Goal: Task Accomplishment & Management: Manage account settings

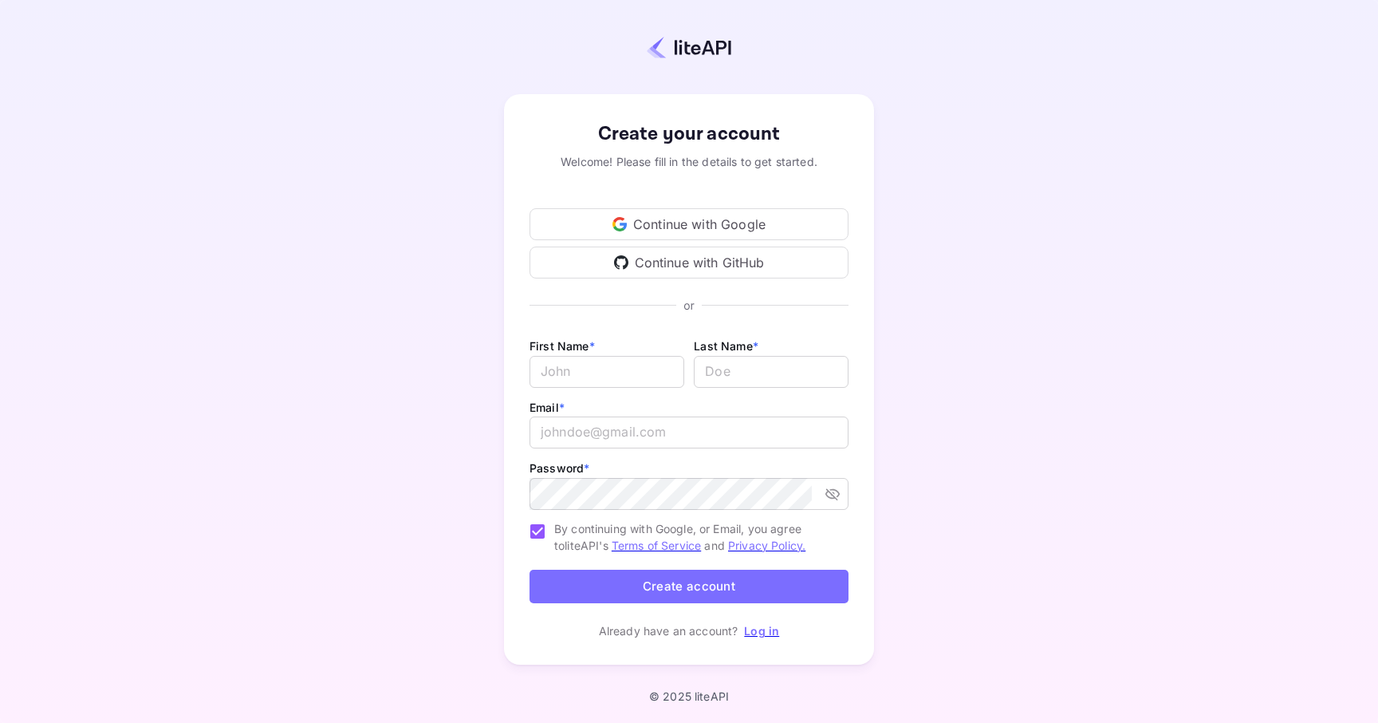
click at [692, 258] on div "Continue with GitHub" at bounding box center [689, 262] width 319 height 32
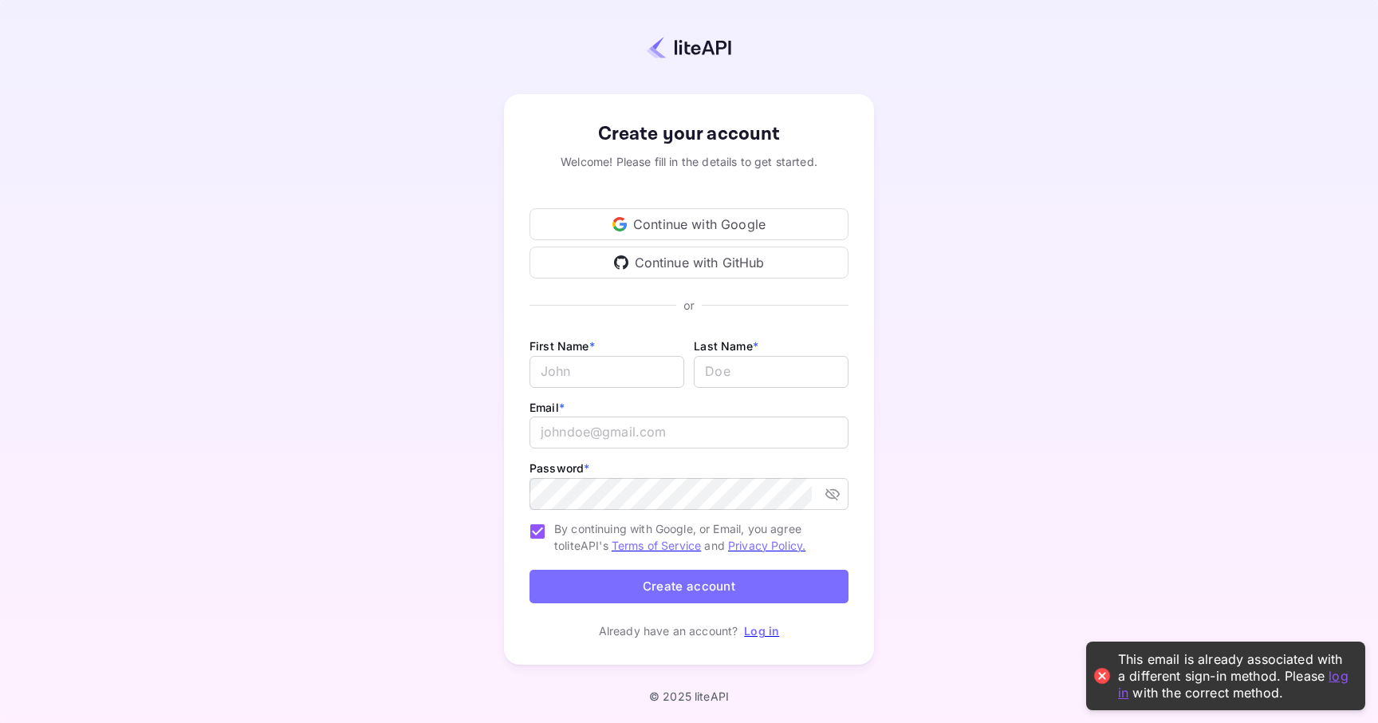
click at [1334, 676] on link "log in" at bounding box center [1233, 683] width 231 height 33
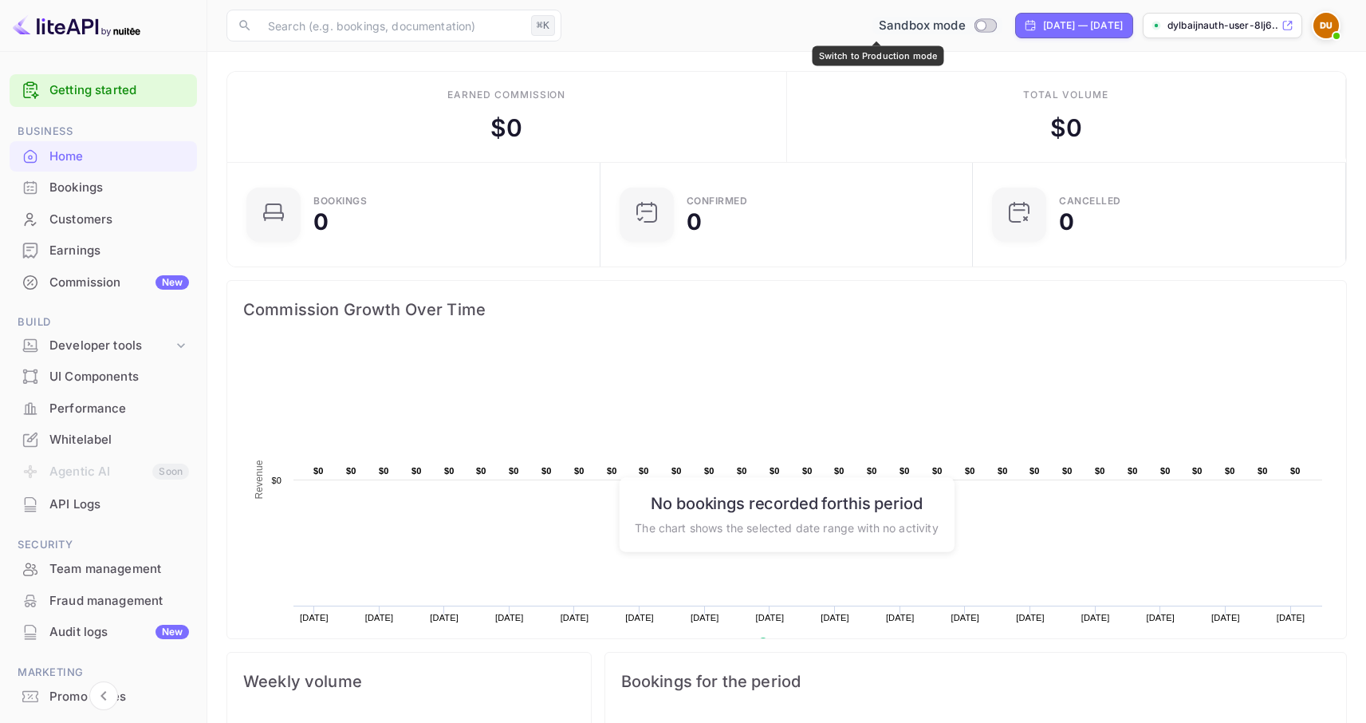
click at [965, 23] on input "Switch to Production mode" at bounding box center [981, 25] width 32 height 10
checkbox input "false"
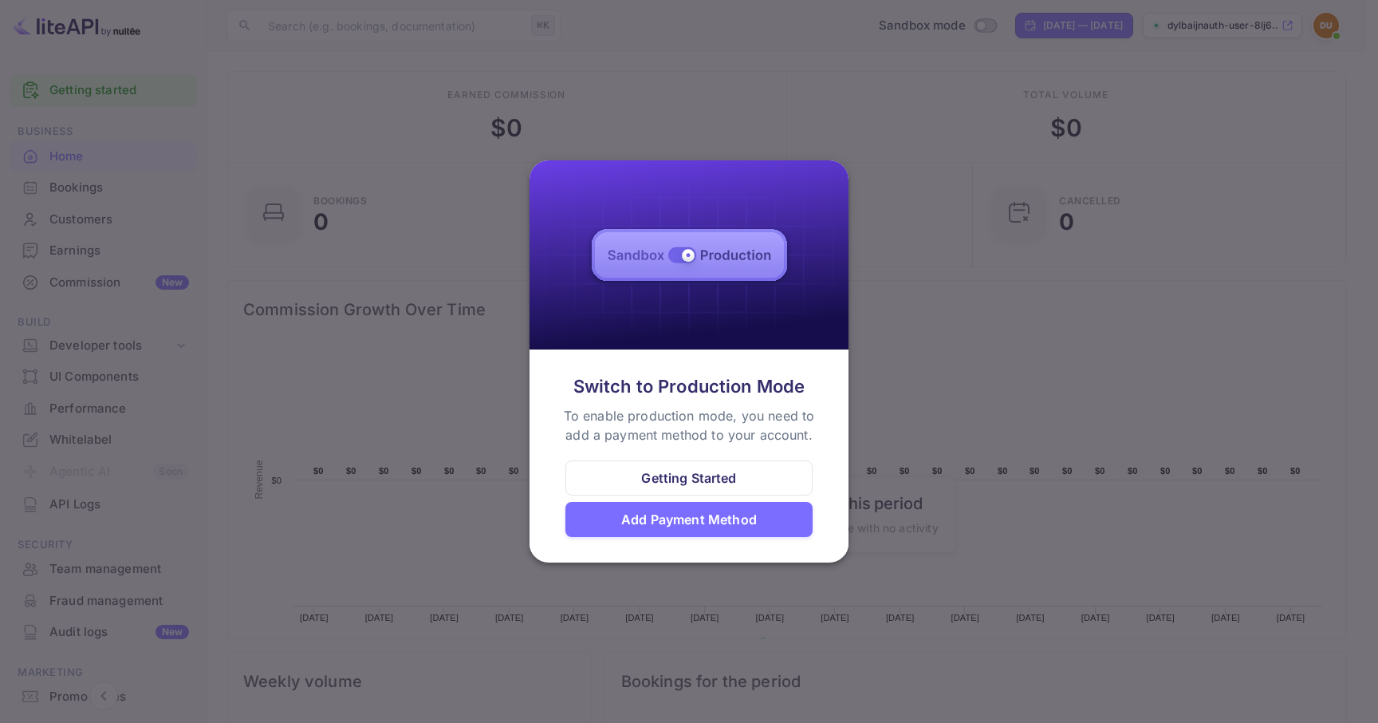
click at [865, 468] on div at bounding box center [689, 361] width 1378 height 723
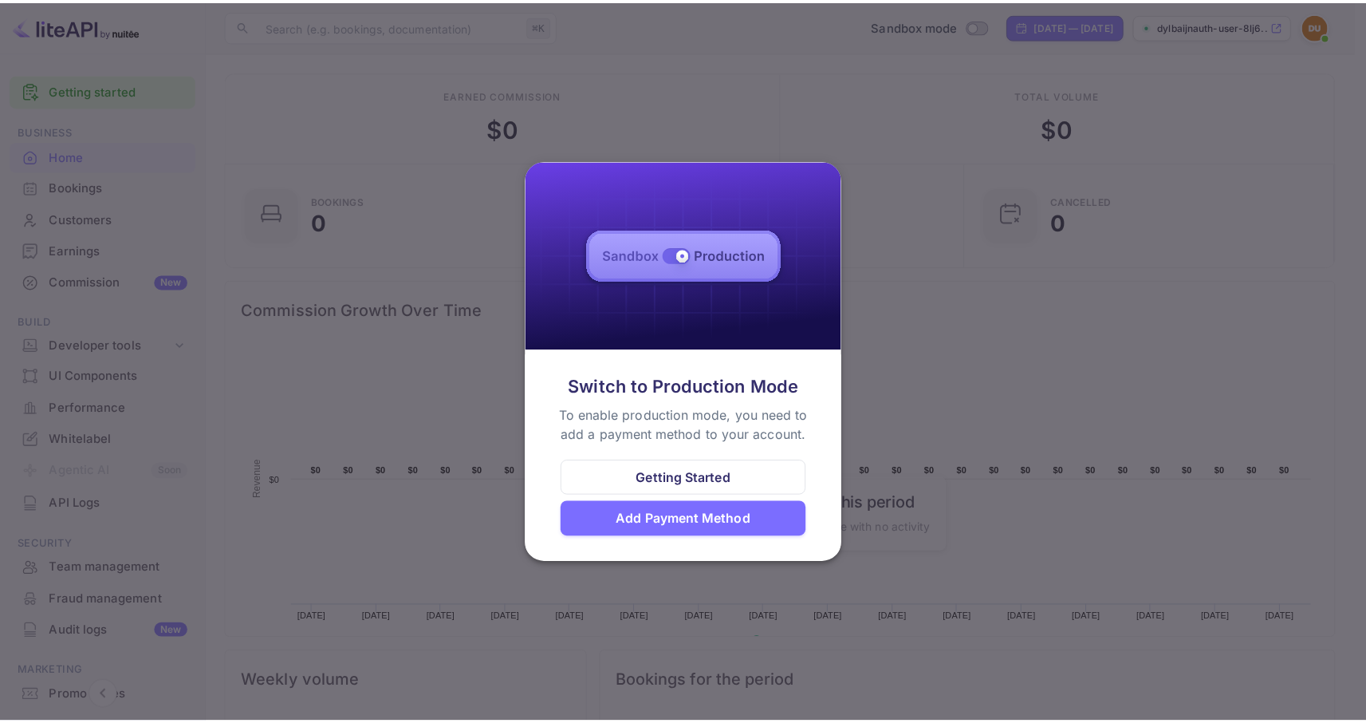
scroll to position [13, 13]
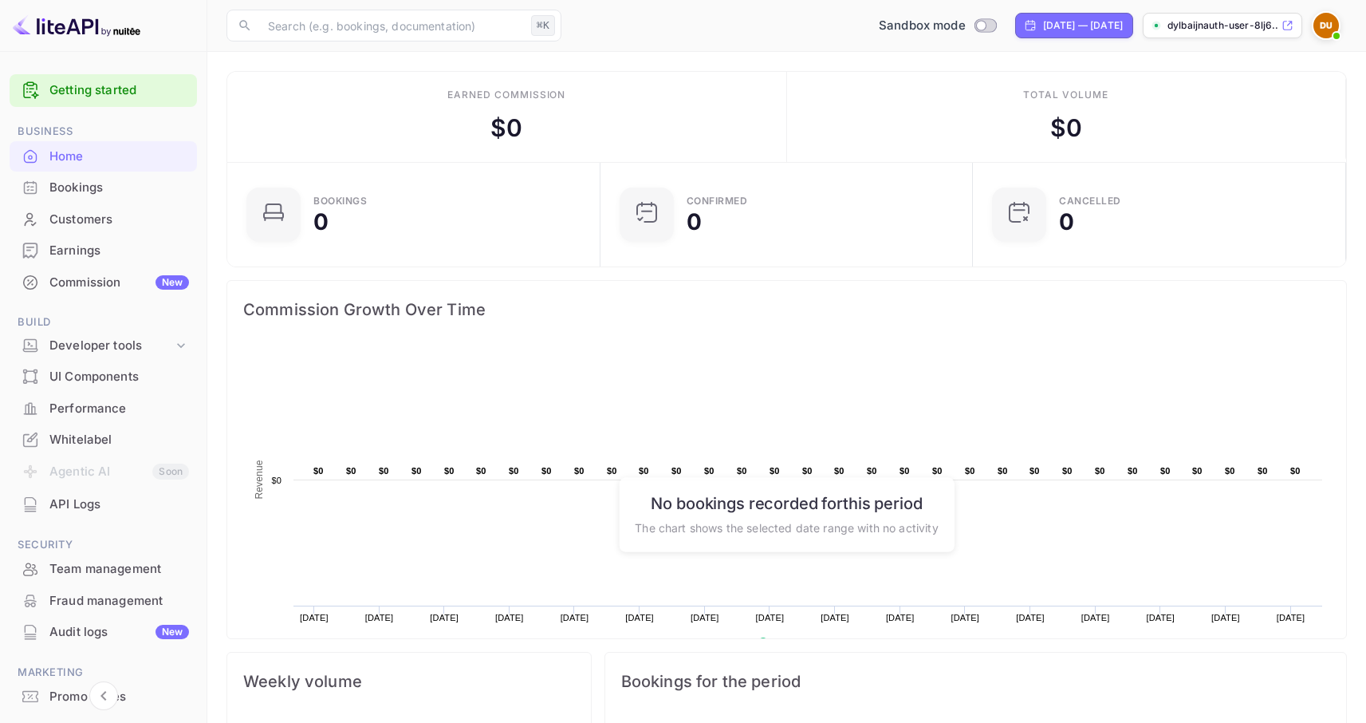
click at [1335, 23] on img at bounding box center [1327, 26] width 26 height 26
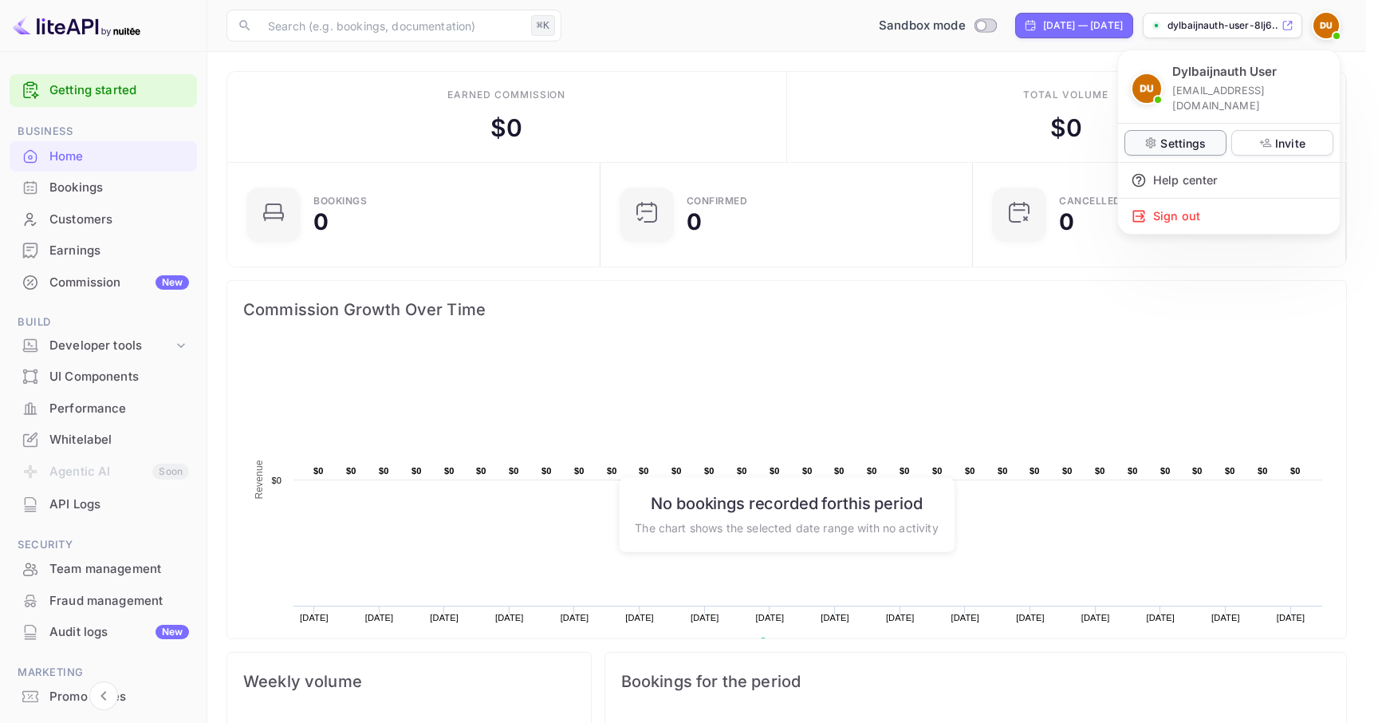
click at [1183, 136] on div "Settings" at bounding box center [1176, 143] width 102 height 26
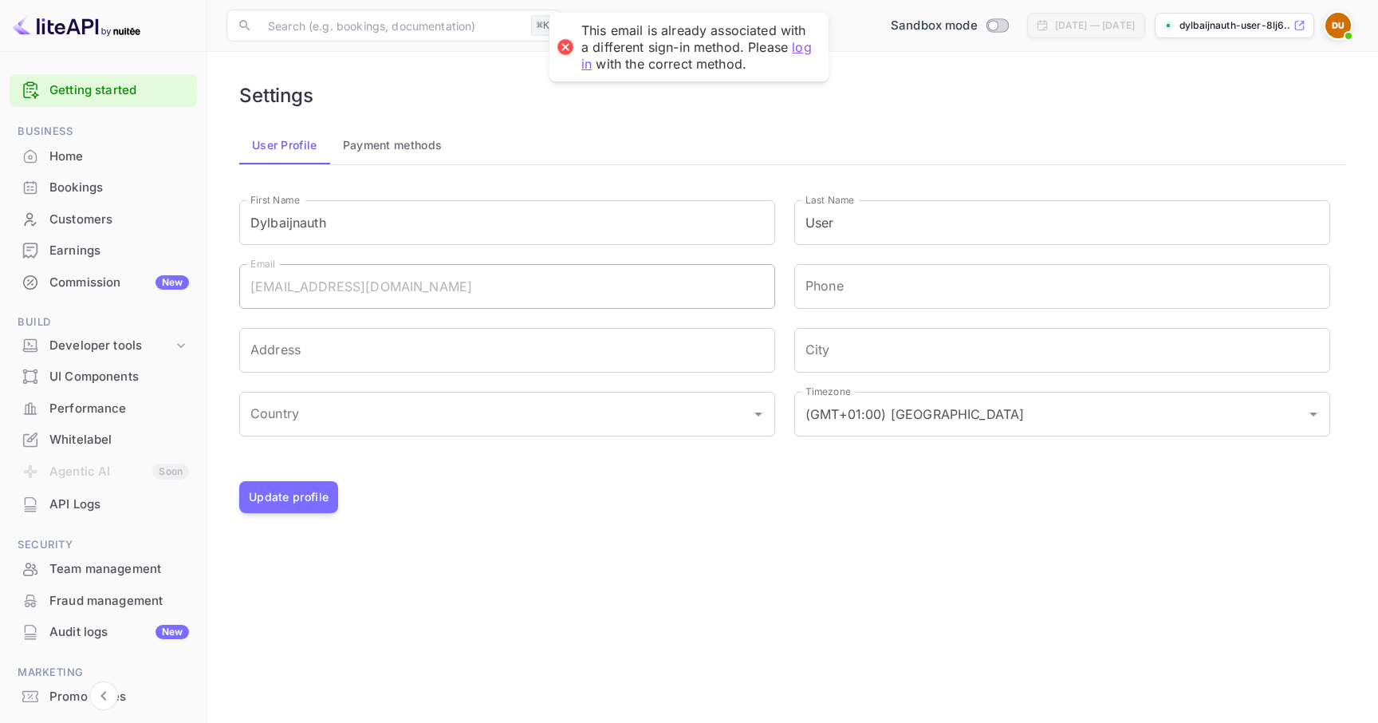
click at [428, 145] on button "Payment methods" at bounding box center [392, 145] width 125 height 38
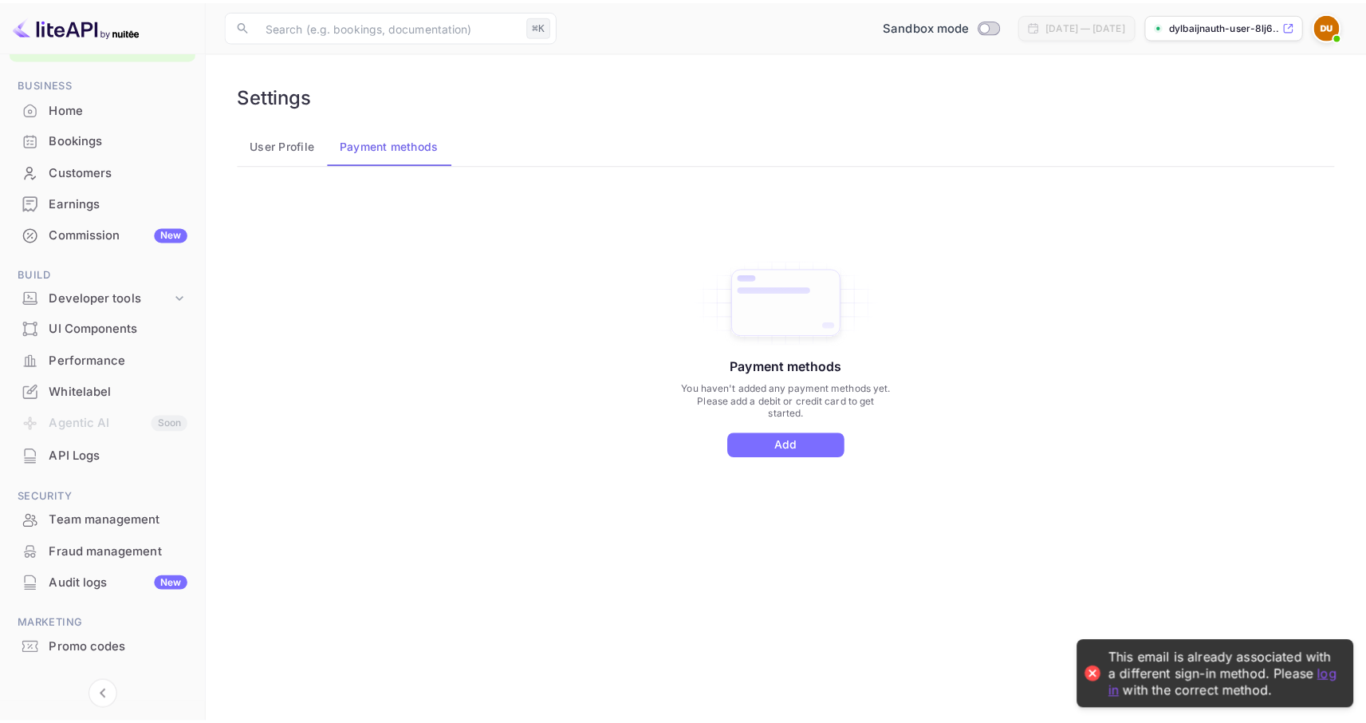
scroll to position [77, 0]
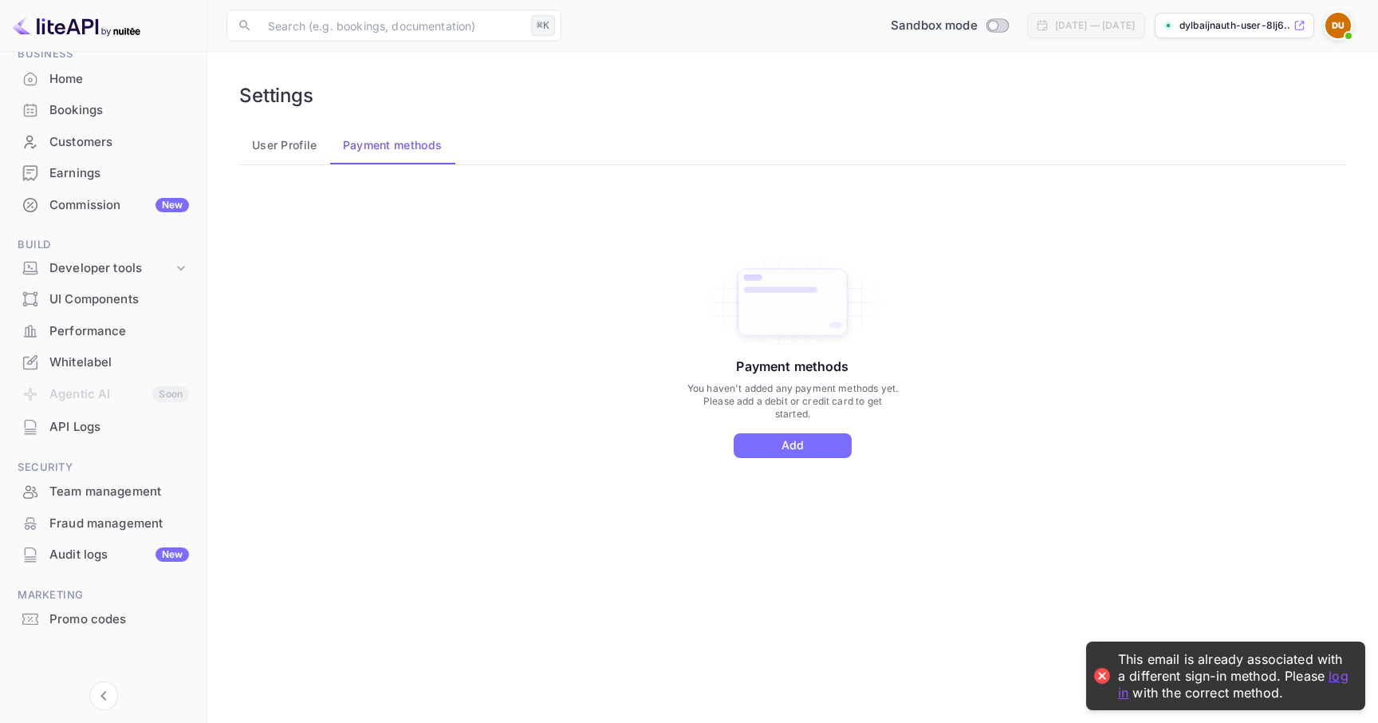
click at [81, 428] on div "API Logs" at bounding box center [119, 427] width 140 height 18
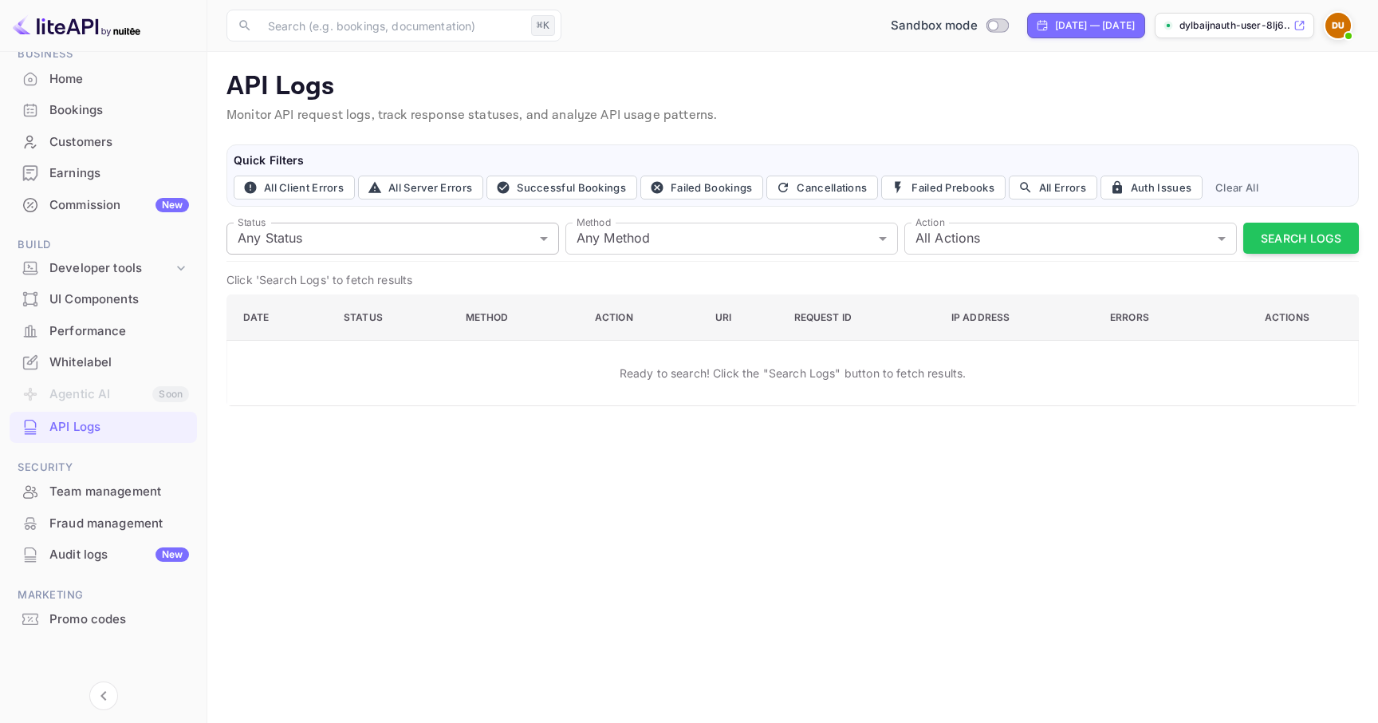
click at [322, 246] on body "Getting started Business Home Bookings Customers Earnings Commission New Build …" at bounding box center [689, 361] width 1378 height 723
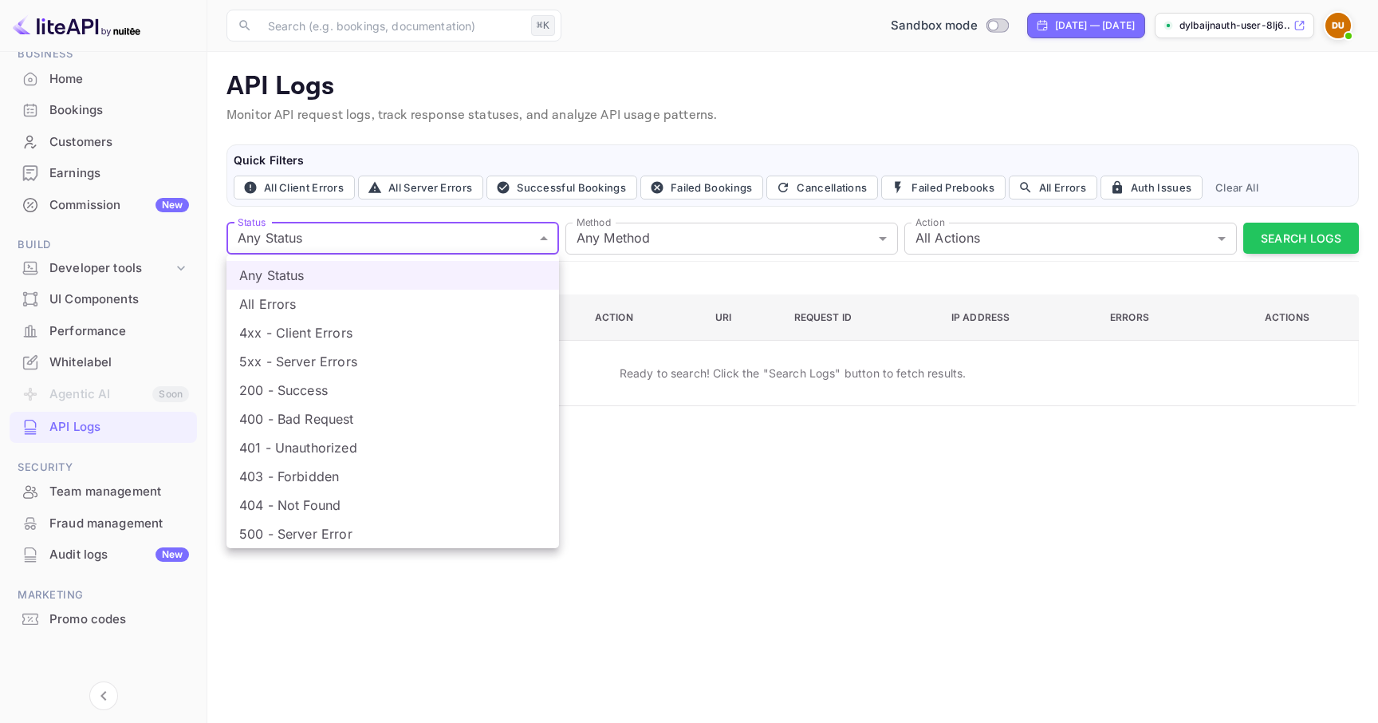
click at [440, 144] on div at bounding box center [689, 361] width 1378 height 723
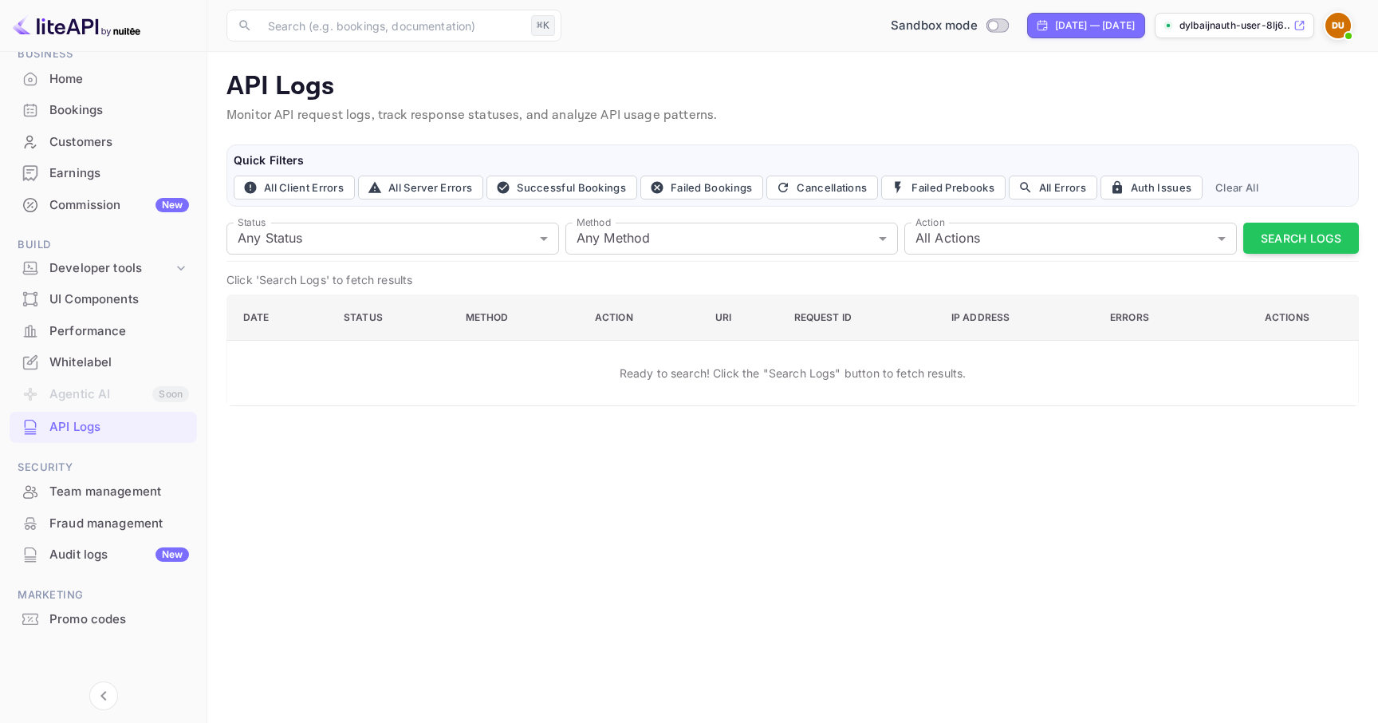
click at [185, 282] on li "Developer tools" at bounding box center [103, 269] width 187 height 30
click at [180, 274] on icon at bounding box center [181, 268] width 16 height 16
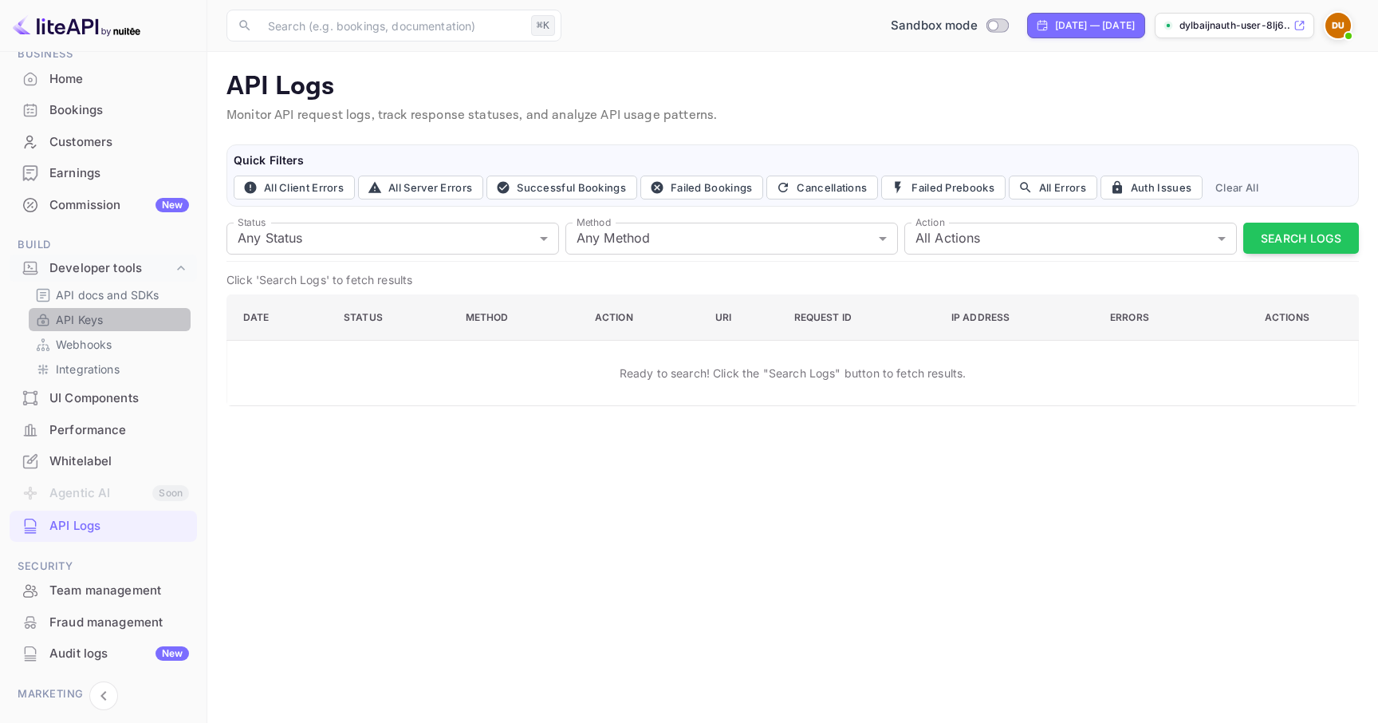
click at [132, 321] on link "API Keys" at bounding box center [109, 319] width 149 height 17
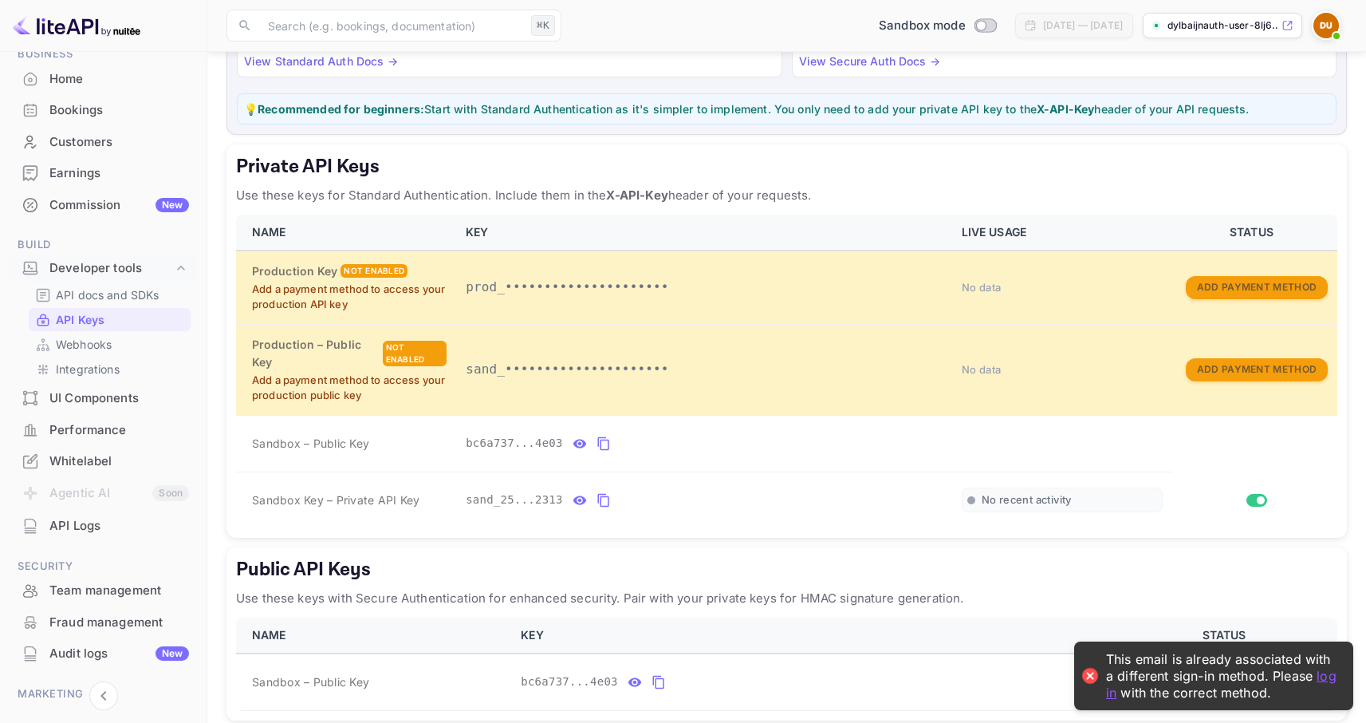
scroll to position [206, 0]
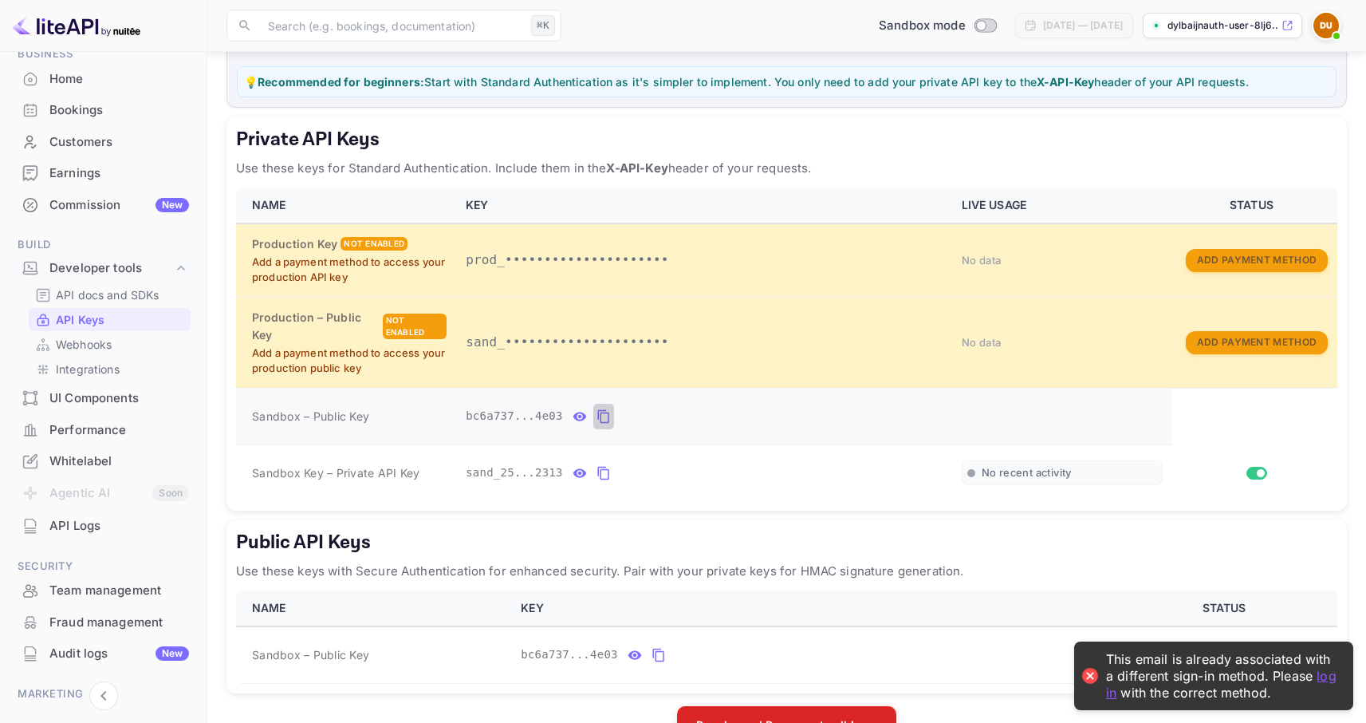
click at [605, 415] on icon "private api keys table" at bounding box center [604, 416] width 14 height 19
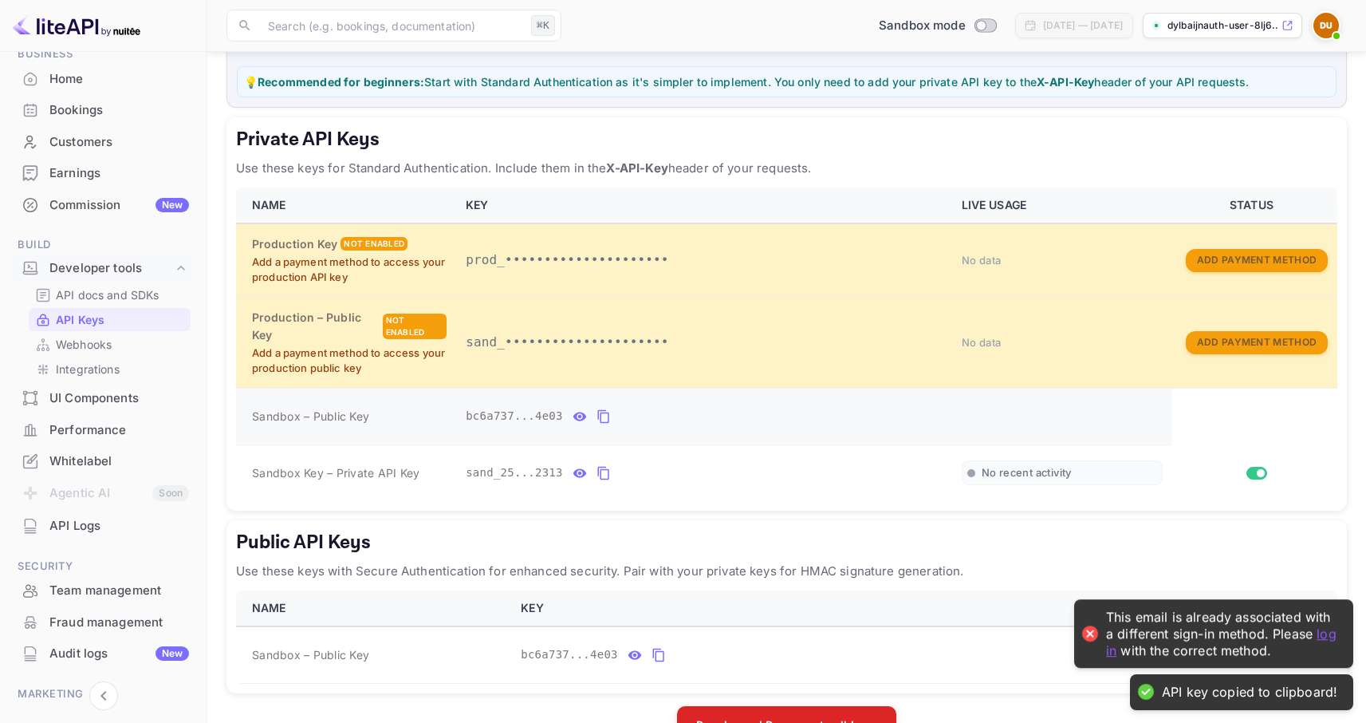
scroll to position [253, 0]
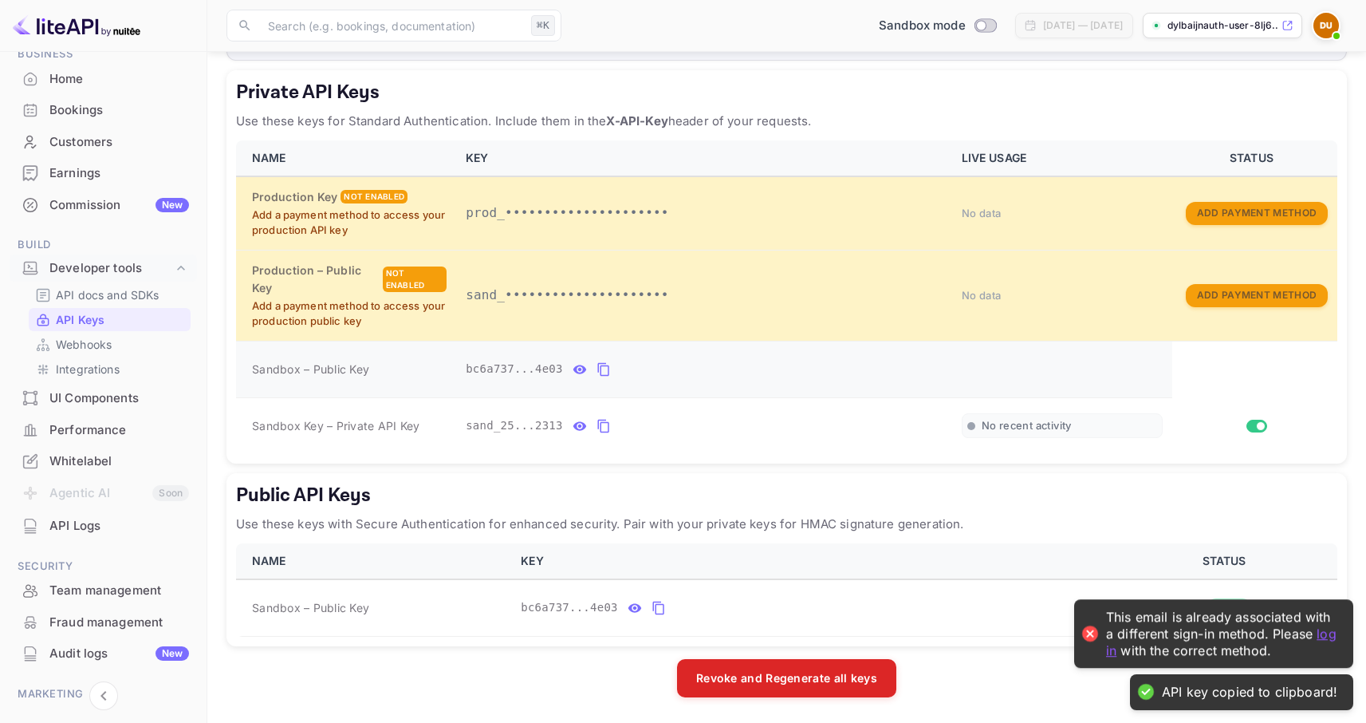
click at [605, 366] on icon "private api keys table" at bounding box center [604, 369] width 14 height 19
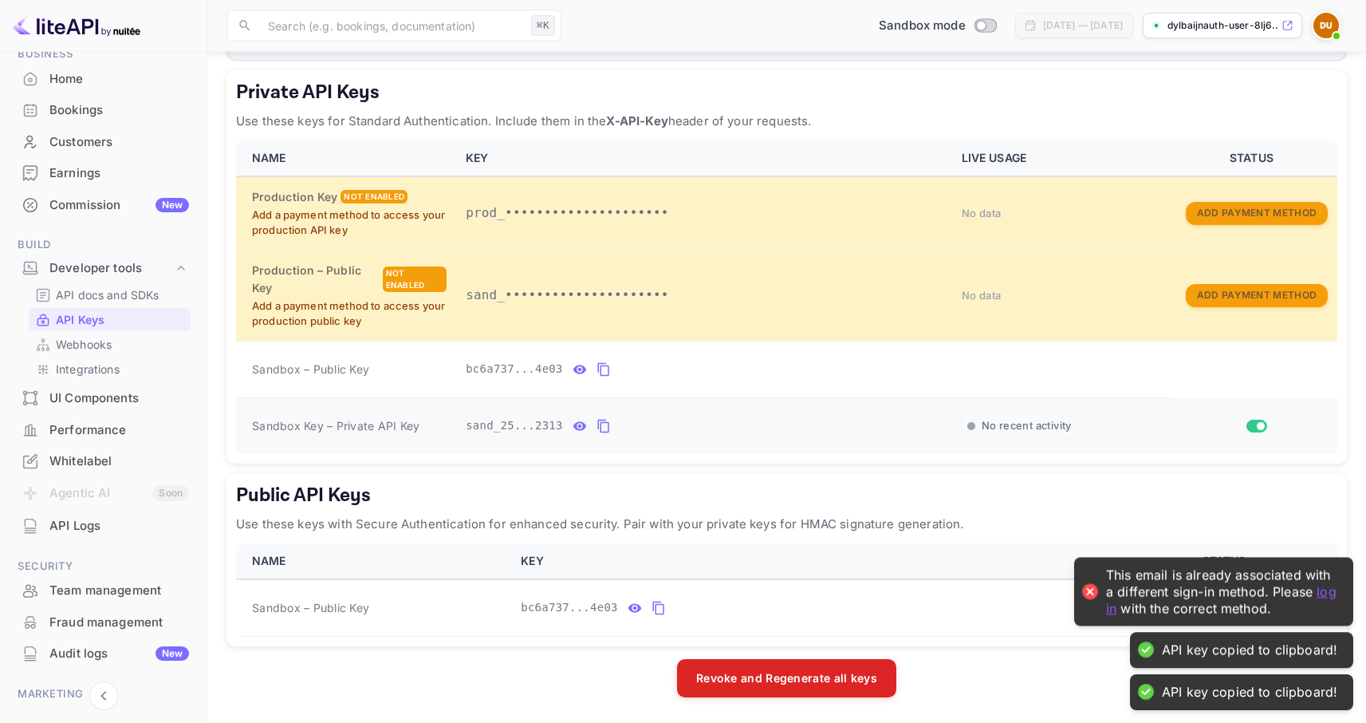
click at [609, 424] on icon "private api keys table" at bounding box center [604, 425] width 14 height 19
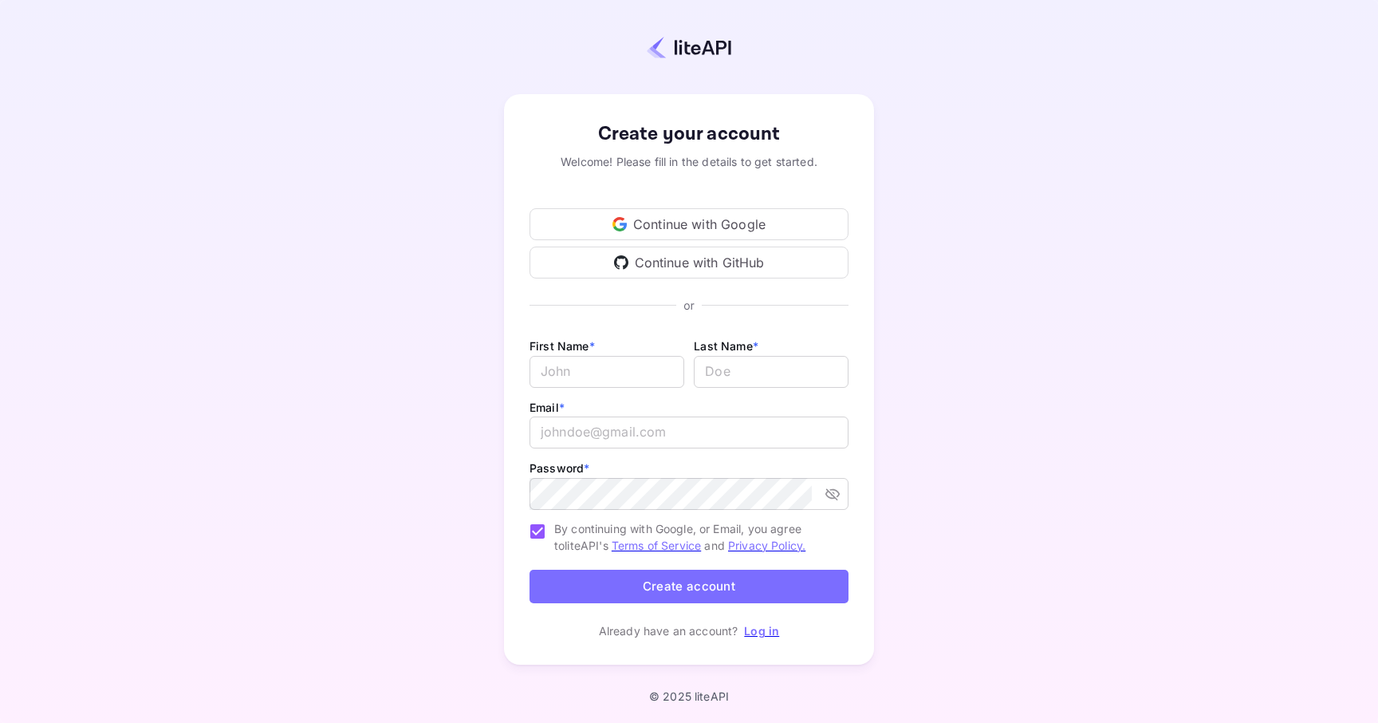
click at [645, 270] on div "Continue with GitHub" at bounding box center [689, 262] width 319 height 32
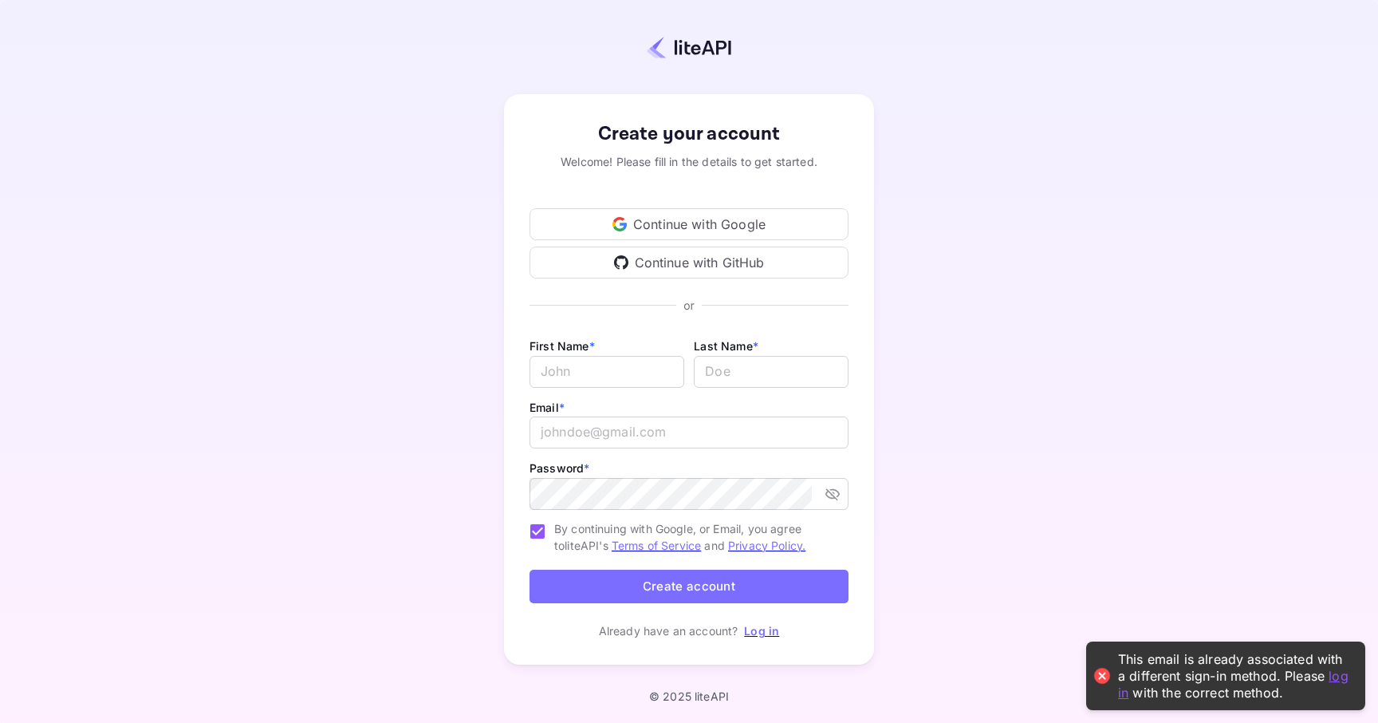
click at [755, 632] on link "Log in" at bounding box center [761, 631] width 35 height 14
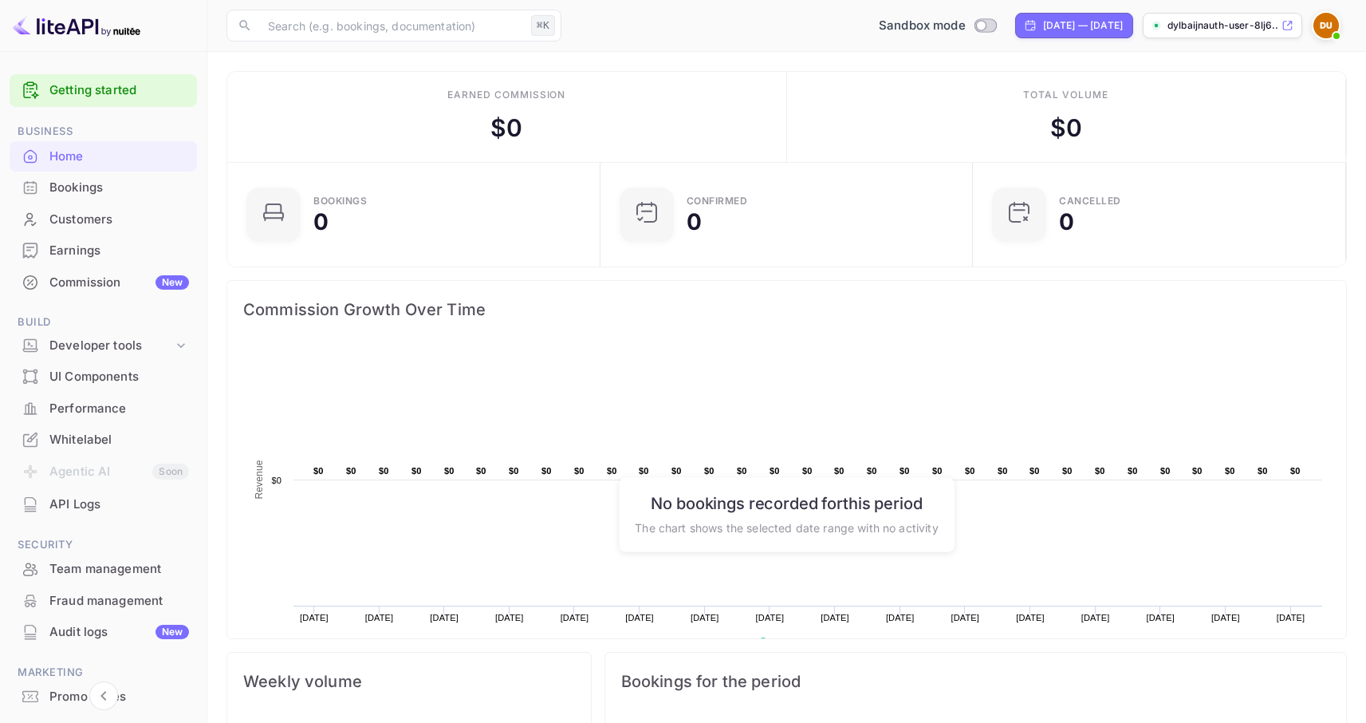
click at [93, 502] on div "API Logs" at bounding box center [119, 504] width 140 height 18
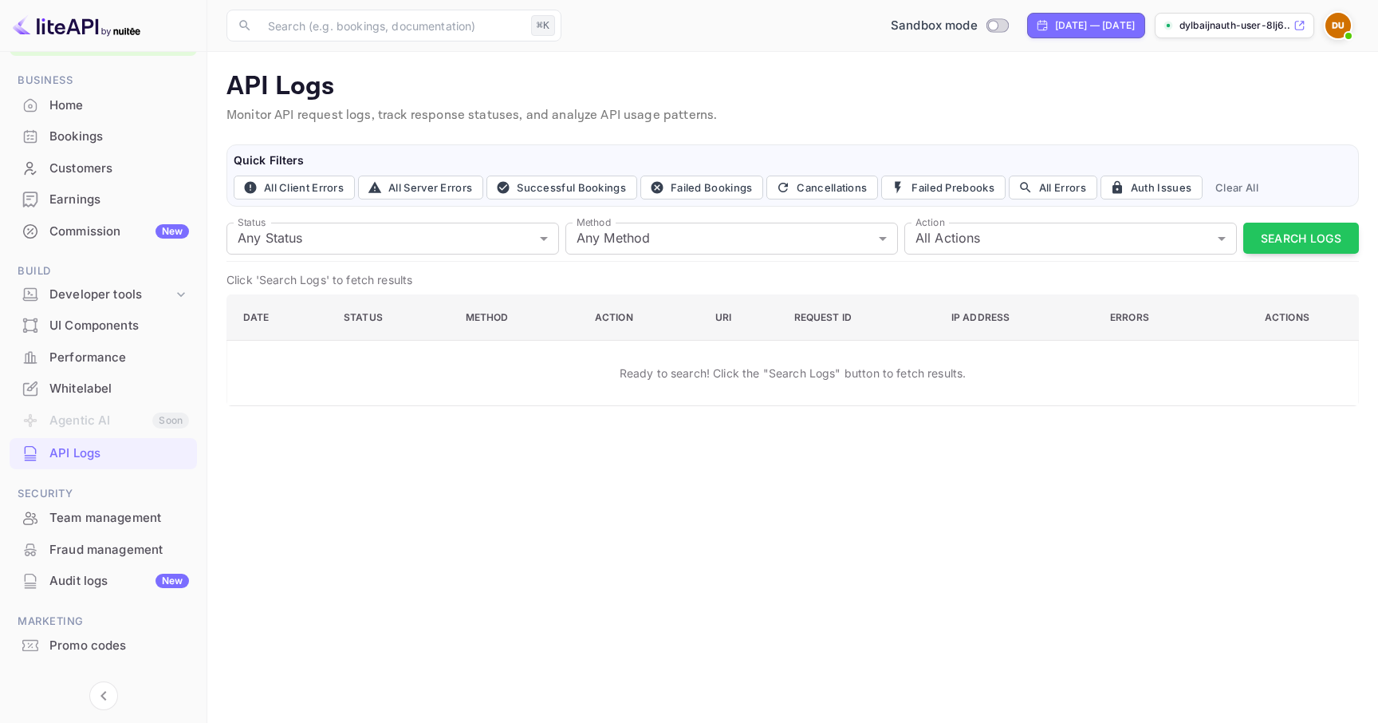
scroll to position [64, 0]
